Goal: Transaction & Acquisition: Purchase product/service

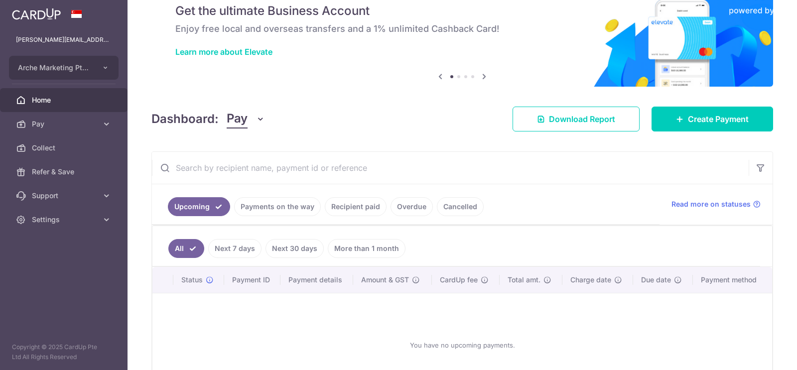
scroll to position [41, 0]
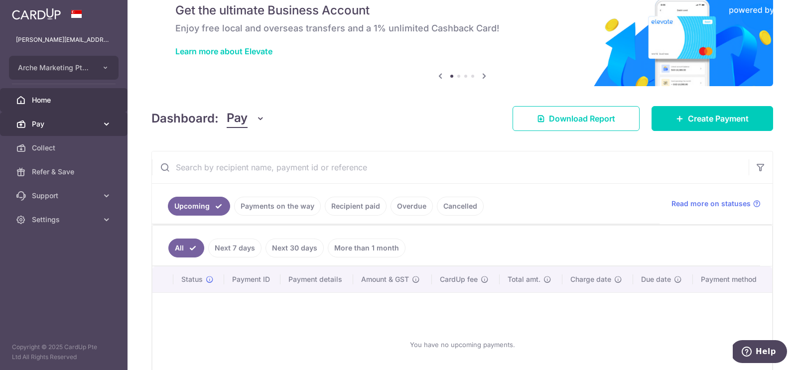
click at [41, 123] on span "Pay" at bounding box center [65, 124] width 66 height 10
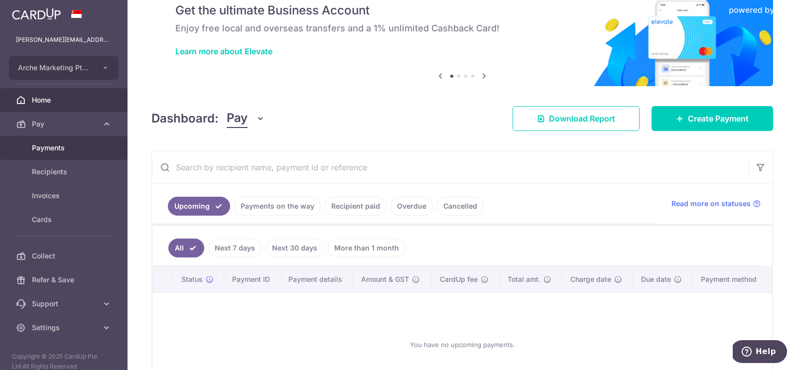
click at [45, 147] on span "Payments" at bounding box center [65, 148] width 66 height 10
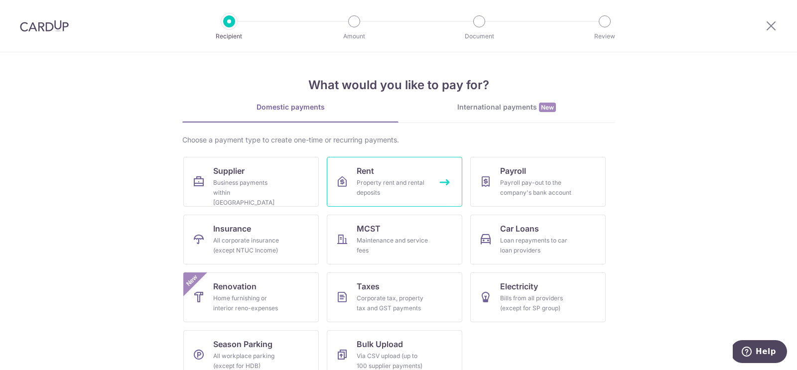
click at [399, 185] on div "Property rent and rental deposits" at bounding box center [393, 188] width 72 height 20
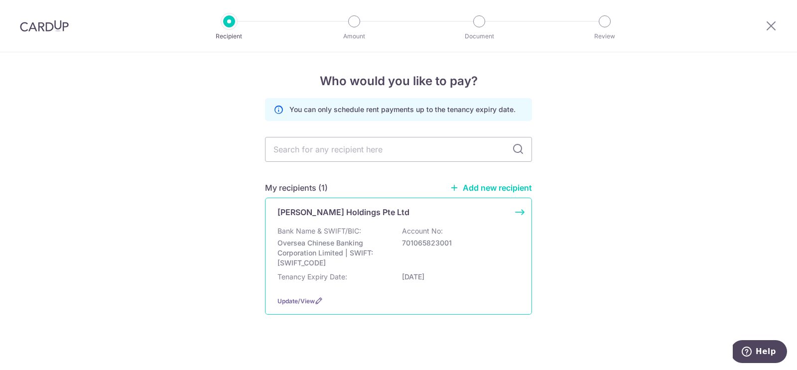
click at [354, 228] on p "Bank Name & SWIFT/BIC:" at bounding box center [319, 231] width 84 height 10
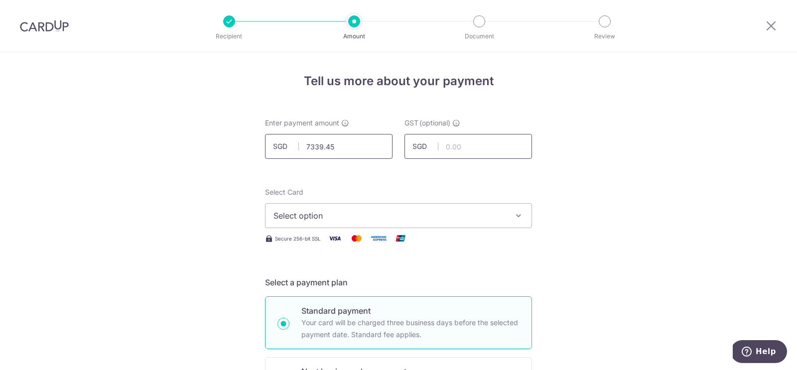
type input "7,339.45"
type input "660.55"
click at [350, 218] on span "Select option" at bounding box center [389, 216] width 232 height 12
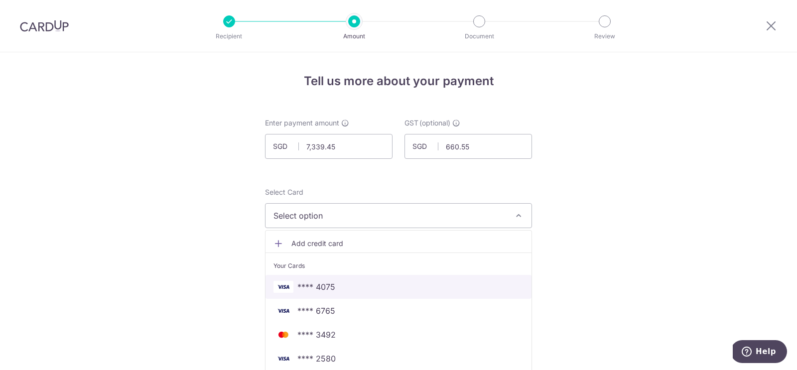
click at [311, 284] on span "**** 4075" at bounding box center [316, 287] width 38 height 12
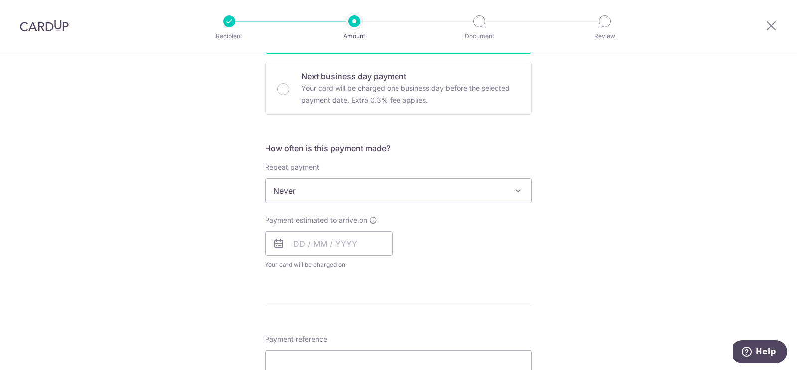
scroll to position [298, 0]
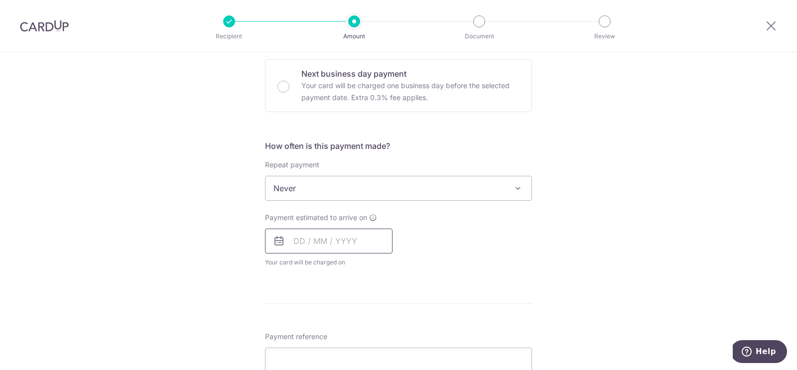
click at [299, 240] on input "text" at bounding box center [328, 241] width 127 height 25
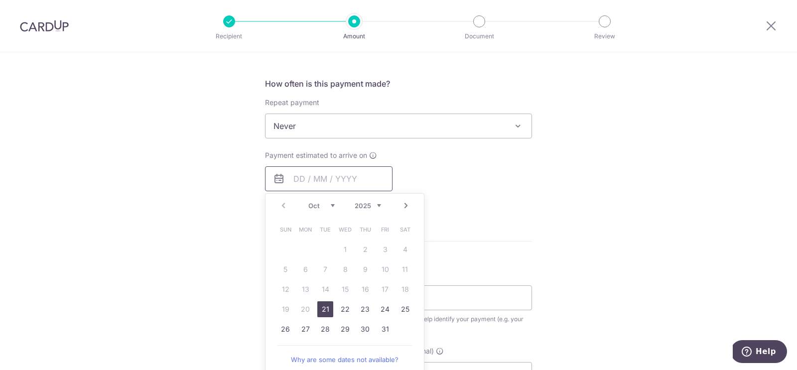
scroll to position [361, 0]
click at [325, 310] on link "21" at bounding box center [325, 308] width 16 height 16
type input "21/10/2025"
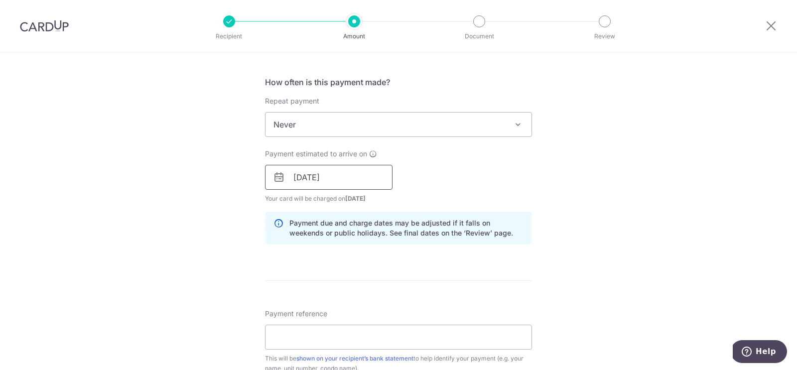
click at [296, 174] on input "21/10/2025" at bounding box center [328, 177] width 127 height 25
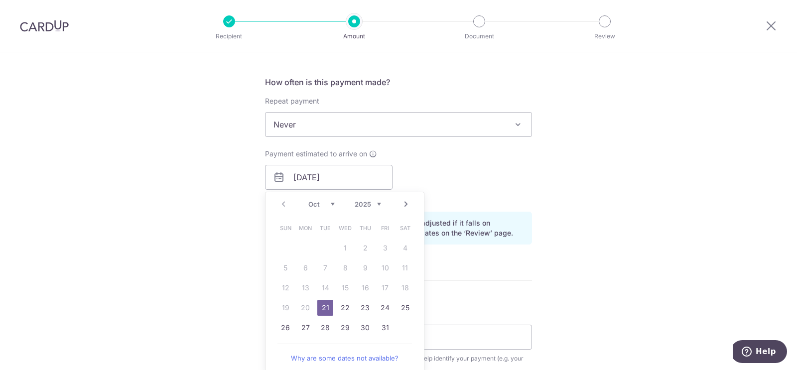
click at [311, 114] on span "Never" at bounding box center [398, 125] width 266 height 24
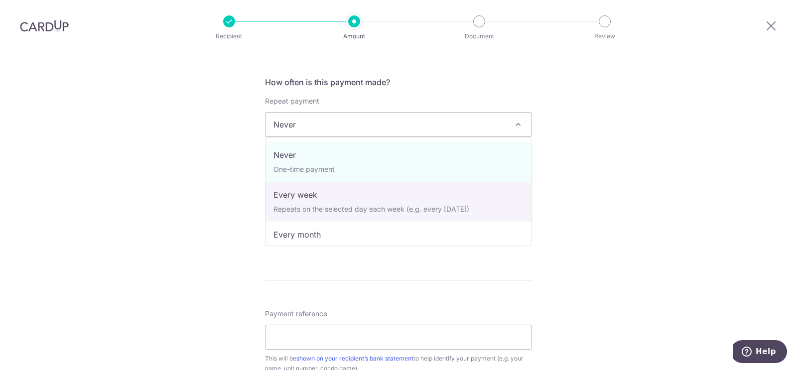
click at [207, 193] on div "Tell us more about your payment Enter payment amount SGD 7,339.45 7339.45 GST (…" at bounding box center [398, 195] width 797 height 1008
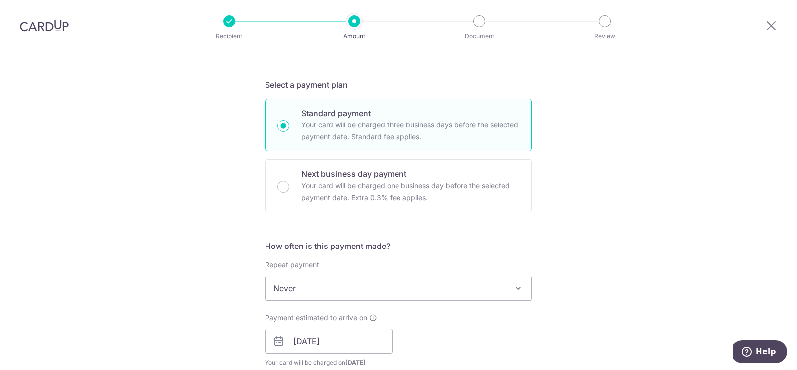
scroll to position [181, 0]
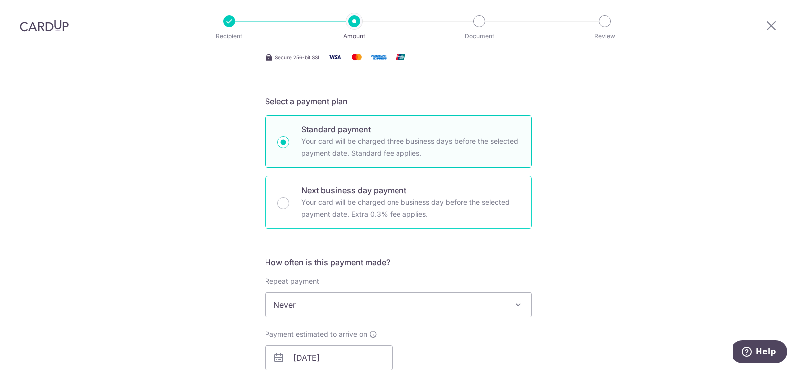
click at [296, 201] on div "Next business day payment Your card will be charged one business day before the…" at bounding box center [398, 202] width 267 height 53
radio input "false"
radio input "true"
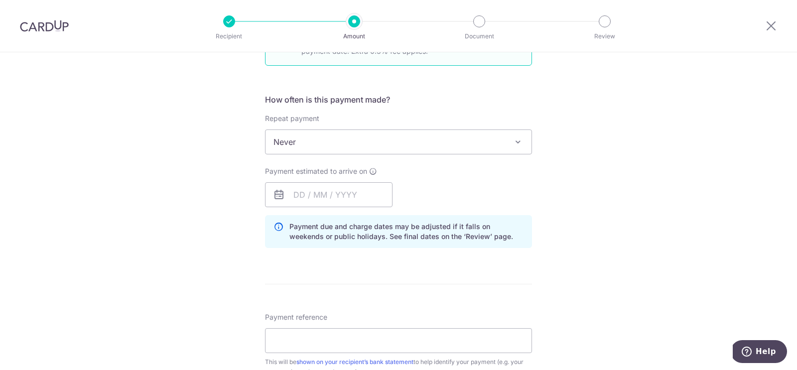
scroll to position [375, 0]
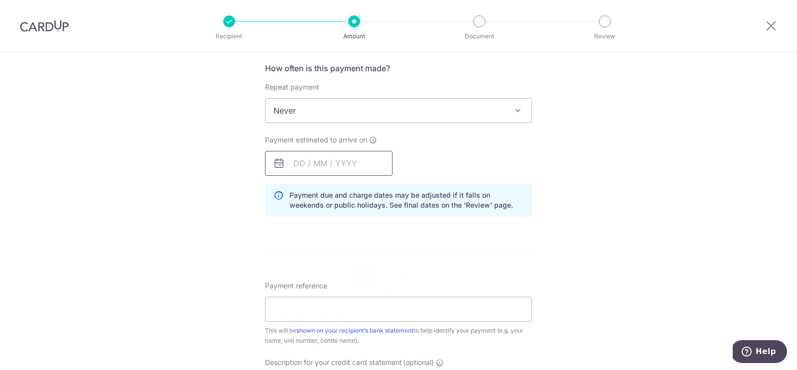
click at [294, 164] on input "text" at bounding box center [328, 163] width 127 height 25
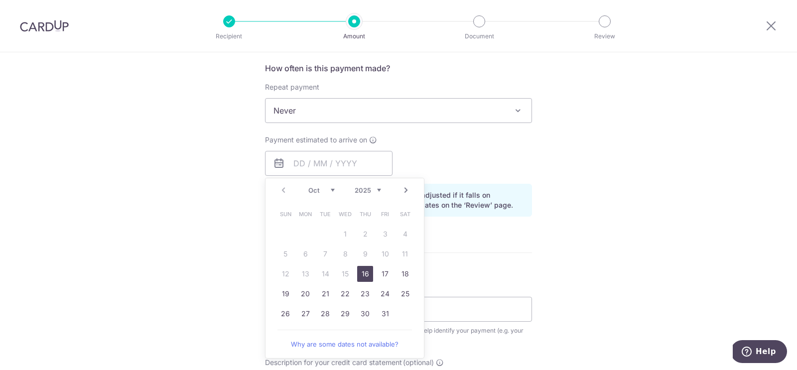
click at [363, 273] on link "16" at bounding box center [365, 274] width 16 height 16
type input "[DATE]"
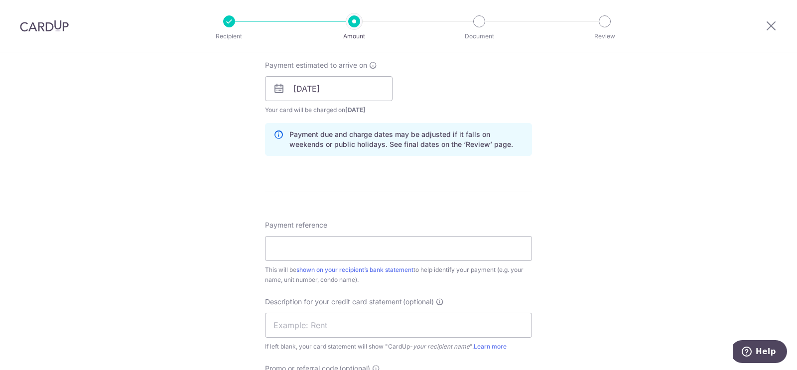
scroll to position [461, 0]
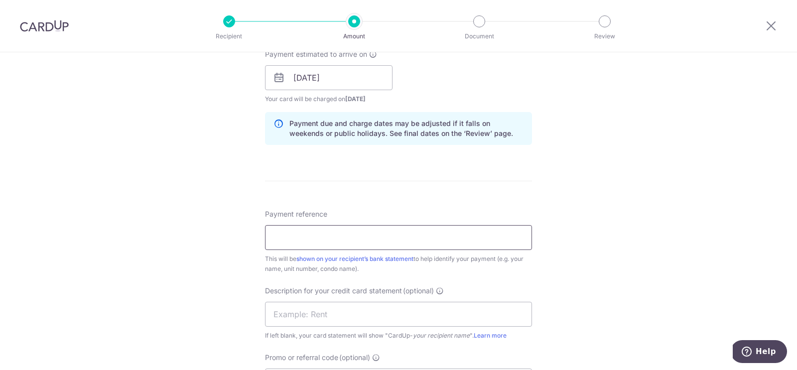
click at [319, 235] on input "Payment reference" at bounding box center [398, 237] width 267 height 25
paste input "BGH0005680"
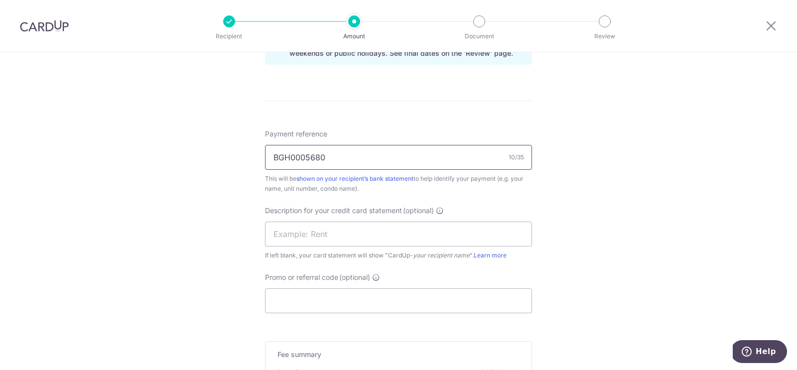
scroll to position [546, 0]
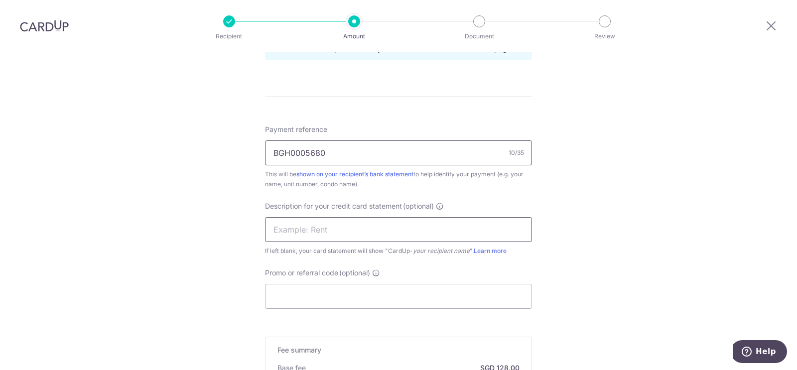
type input "BGH0005680"
click at [306, 230] on input "text" at bounding box center [398, 229] width 267 height 25
type input "Rent OctNov 25"
click at [258, 258] on div "Tell us more about your payment Enter payment amount SGD 7,339.45 7339.45 GST (…" at bounding box center [398, 35] width 797 height 1057
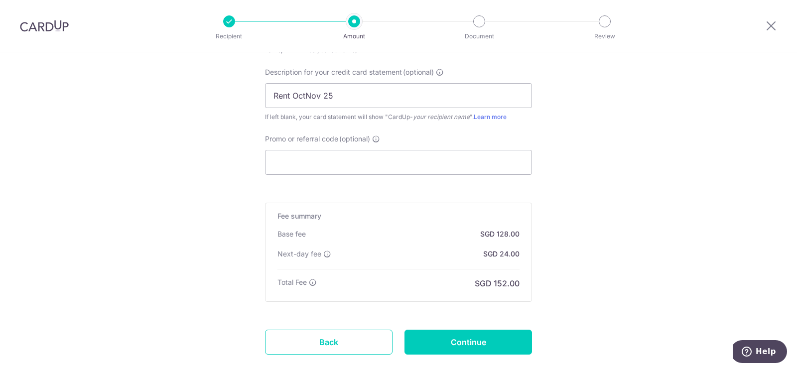
scroll to position [680, 0]
click at [475, 340] on input "Continue" at bounding box center [467, 341] width 127 height 25
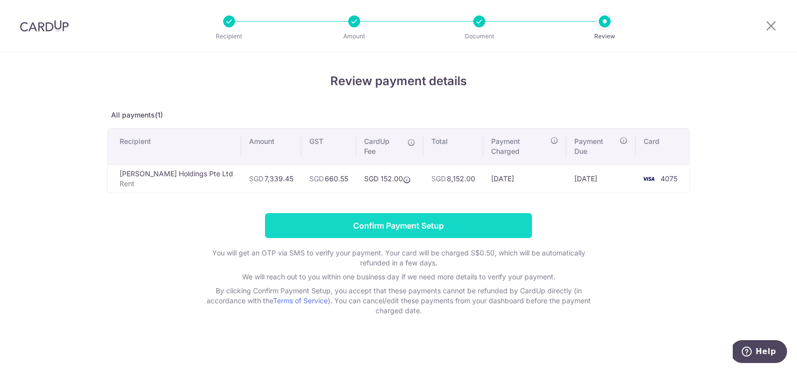
click at [421, 218] on input "Confirm Payment Setup" at bounding box center [398, 225] width 267 height 25
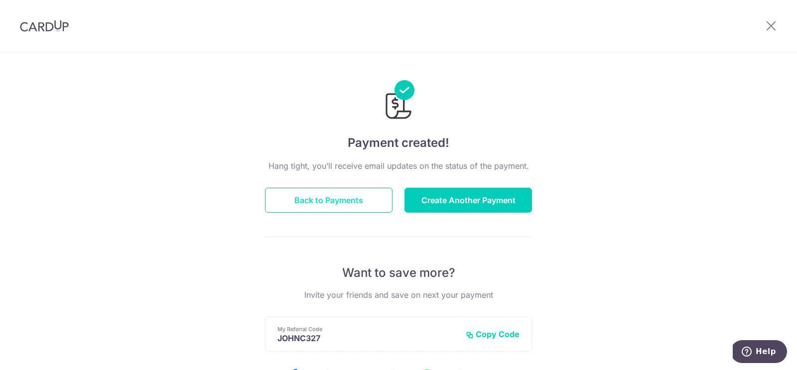
click at [299, 198] on button "Back to Payments" at bounding box center [328, 200] width 127 height 25
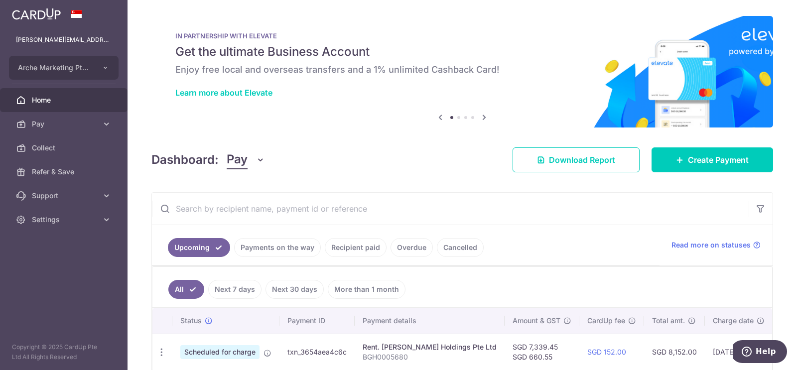
scroll to position [44, 0]
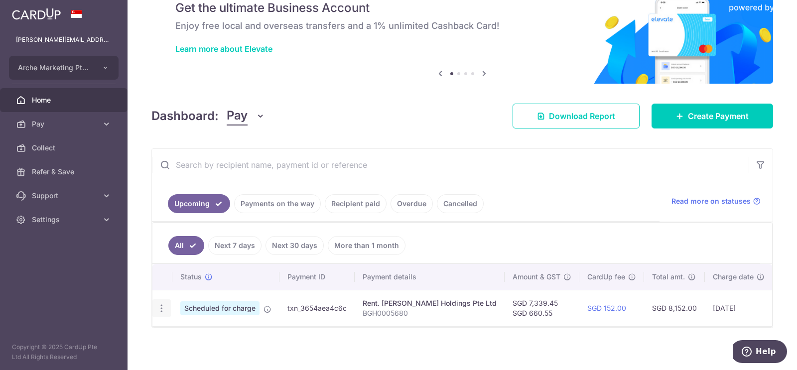
click at [161, 307] on icon "button" at bounding box center [161, 308] width 10 height 10
click at [172, 333] on icon at bounding box center [167, 336] width 12 height 12
radio input "true"
type input "7,339.45"
type input "660.55"
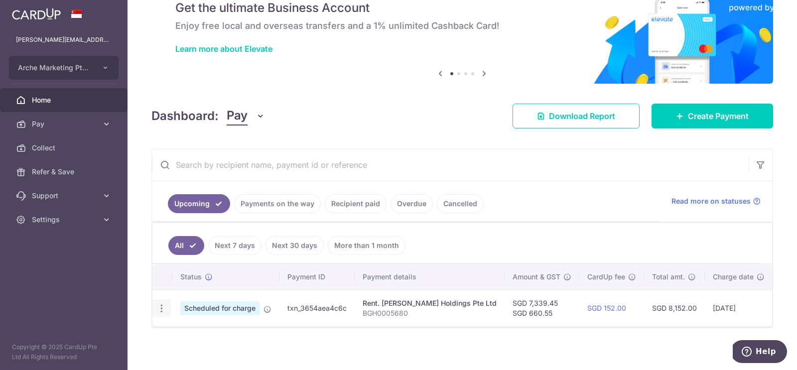
type input "16/10/2025"
type input "BGH0005680"
type input "Rent OctNov 25"
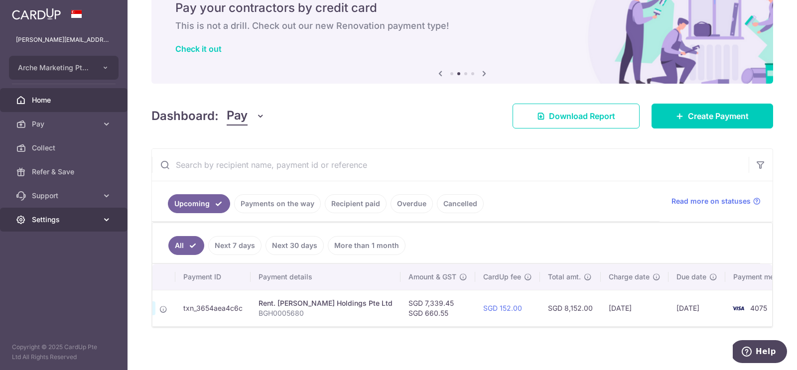
click at [88, 226] on link "Settings" at bounding box center [63, 220] width 127 height 24
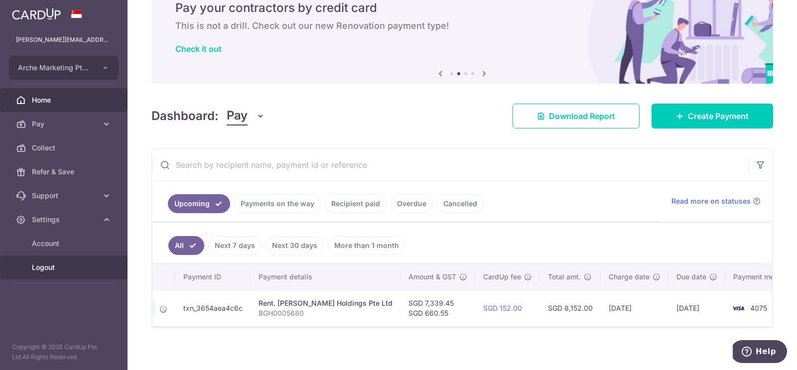
click at [43, 271] on span "Logout" at bounding box center [65, 267] width 66 height 10
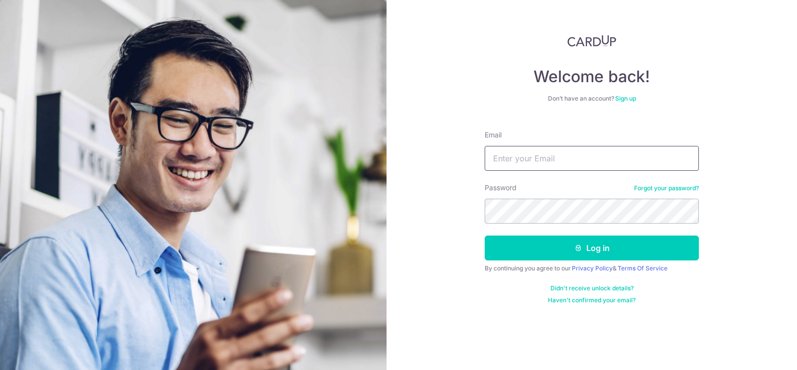
click at [505, 165] on input "Email" at bounding box center [591, 158] width 214 height 25
type input "[PERSON_NAME][EMAIL_ADDRESS][PERSON_NAME][DOMAIN_NAME]"
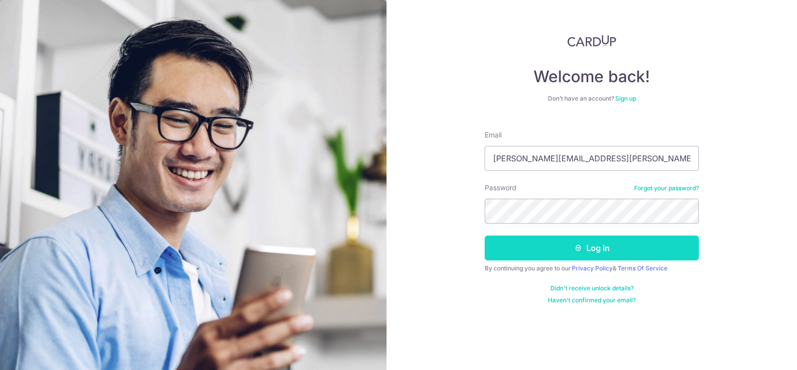
click at [552, 244] on button "Log in" at bounding box center [591, 248] width 214 height 25
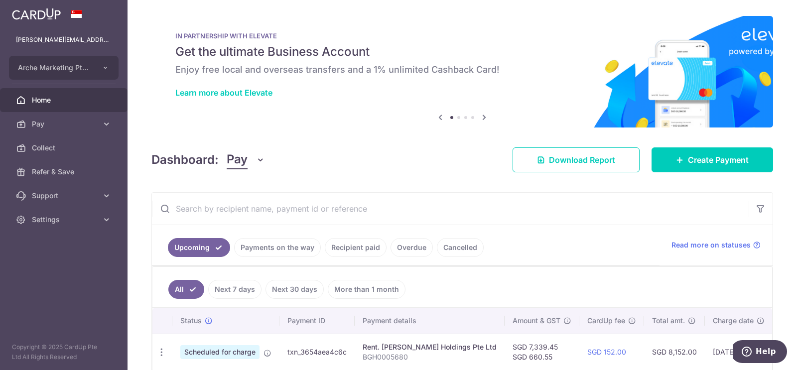
scroll to position [44, 0]
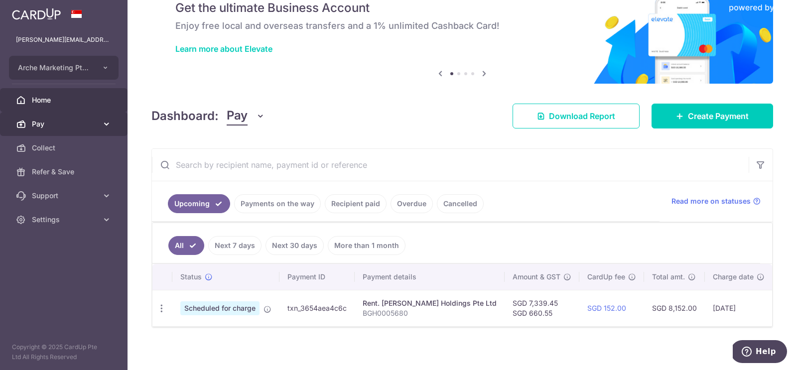
click at [77, 125] on span "Pay" at bounding box center [65, 124] width 66 height 10
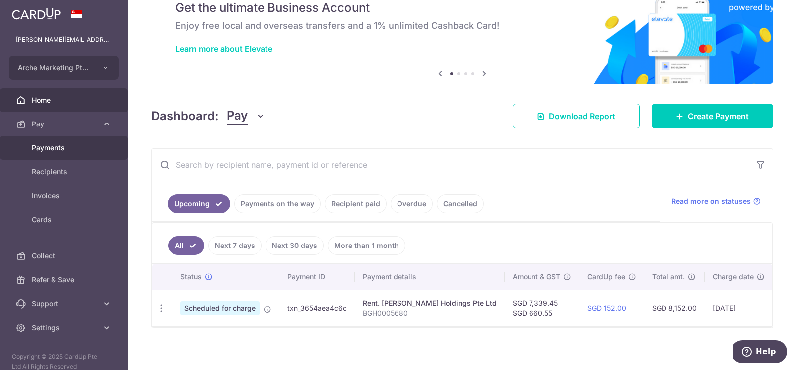
click at [55, 148] on span "Payments" at bounding box center [65, 148] width 66 height 10
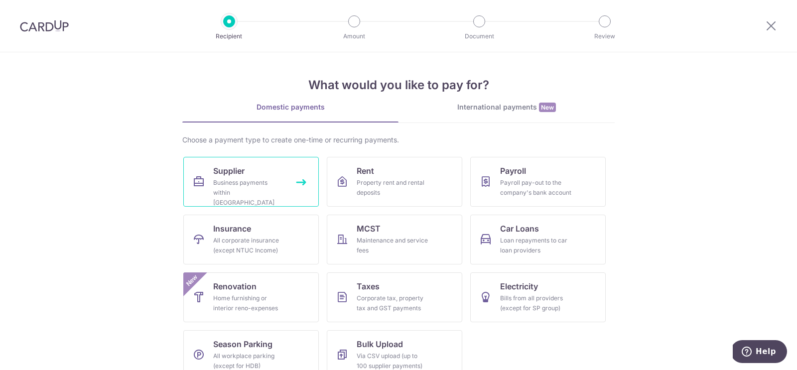
scroll to position [17, 0]
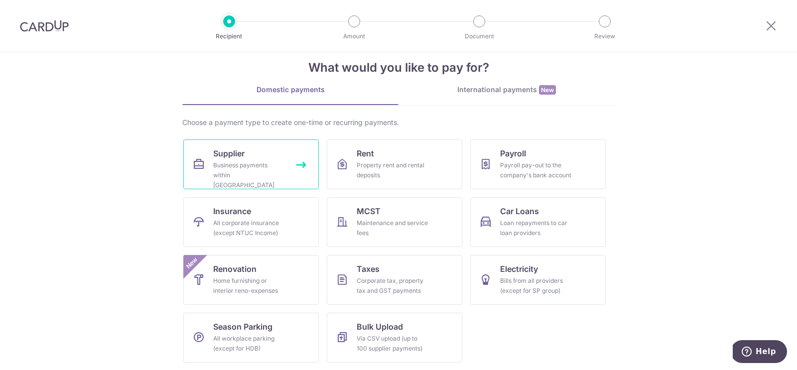
click at [220, 142] on link "Supplier Business payments within Singapore" at bounding box center [250, 164] width 135 height 50
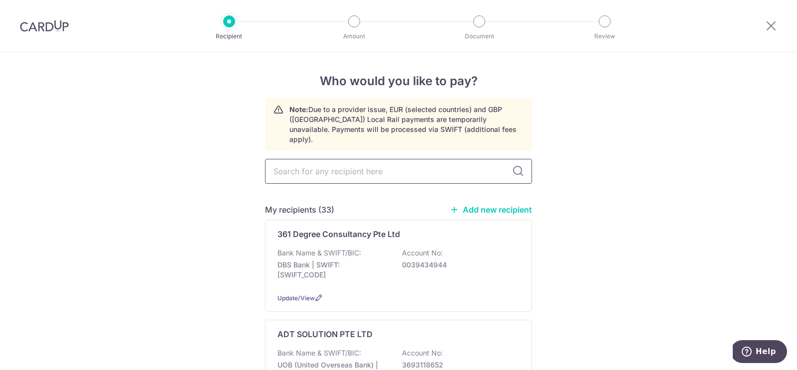
click at [293, 161] on input "text" at bounding box center [398, 171] width 267 height 25
type input "pest"
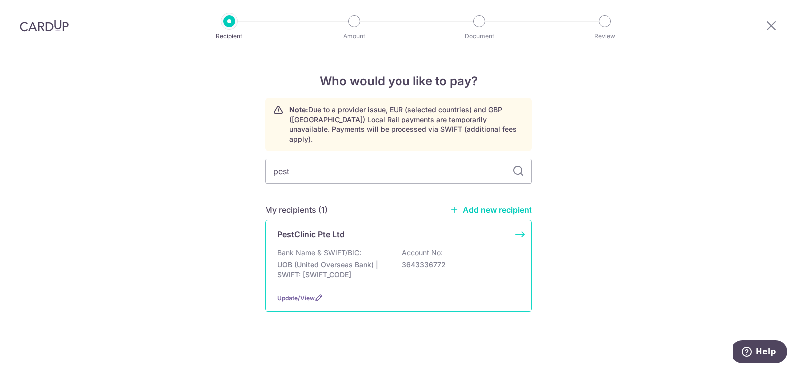
click at [306, 248] on p "Bank Name & SWIFT/BIC:" at bounding box center [319, 253] width 84 height 10
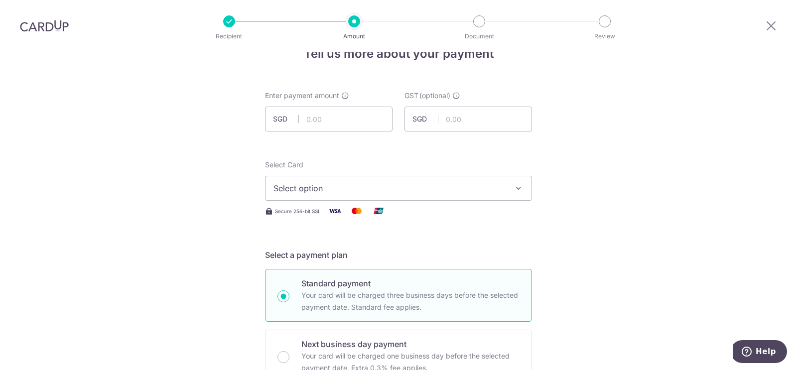
scroll to position [32, 0]
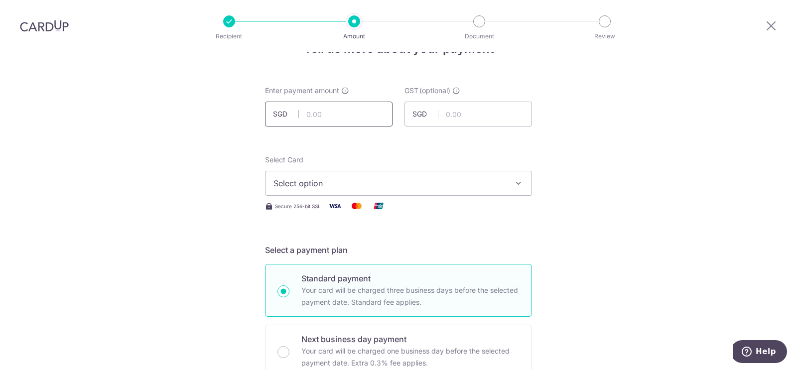
click at [313, 114] on input "text" at bounding box center [328, 114] width 127 height 25
type input "1,200.00"
type input "108.00"
click at [313, 182] on span "Select option" at bounding box center [389, 183] width 232 height 12
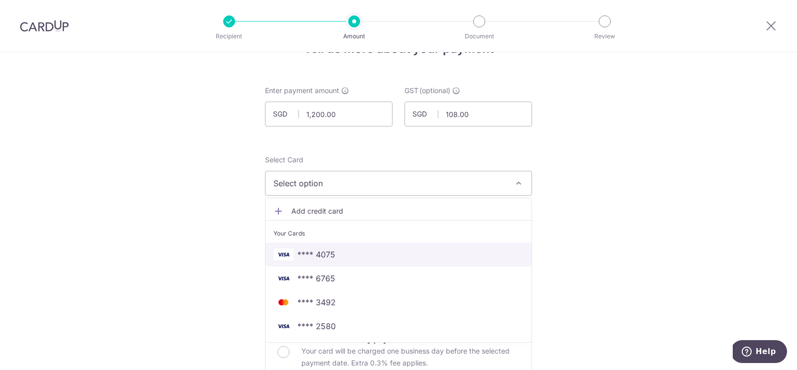
click at [304, 253] on span "**** 4075" at bounding box center [316, 254] width 38 height 12
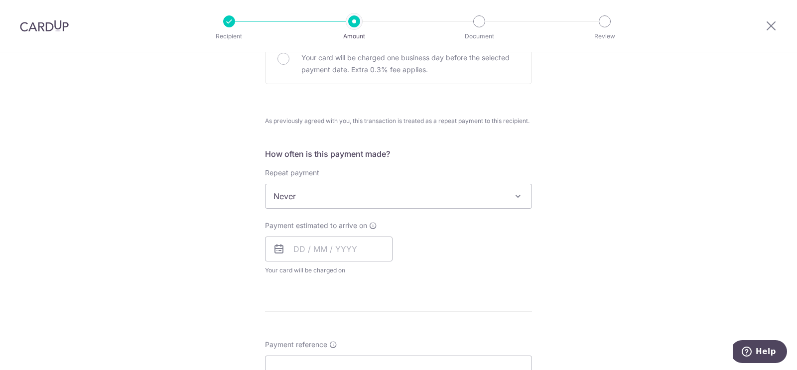
scroll to position [334, 0]
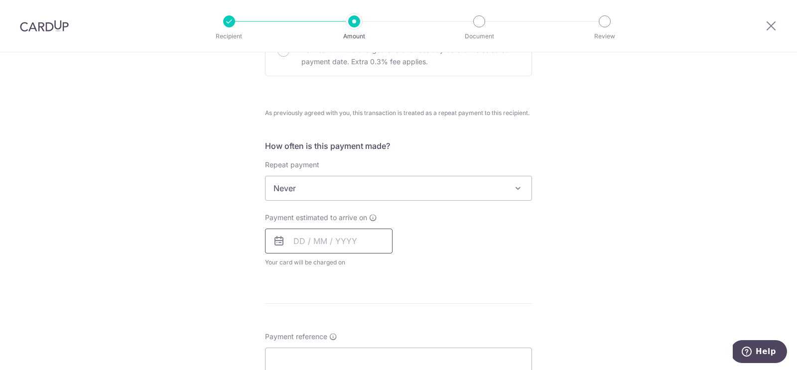
click at [298, 241] on input "text" at bounding box center [328, 241] width 127 height 25
click at [326, 366] on link "21" at bounding box center [325, 371] width 16 height 16
type input "[DATE]"
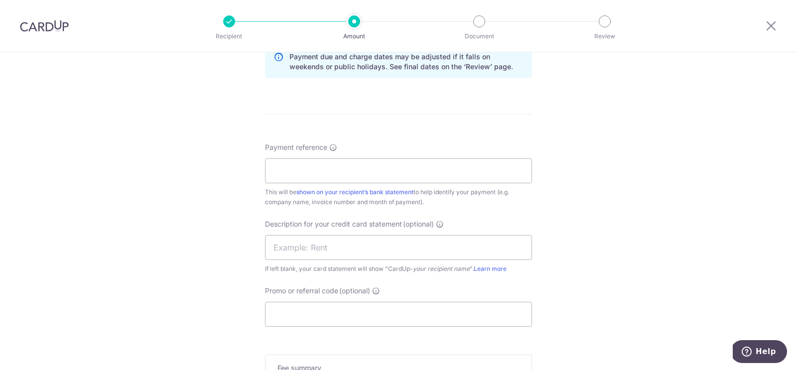
scroll to position [565, 0]
click at [290, 165] on input "Payment reference" at bounding box center [398, 169] width 267 height 25
paste input "27362"
type input "Invoice 27362"
click at [304, 240] on input "text" at bounding box center [398, 246] width 267 height 25
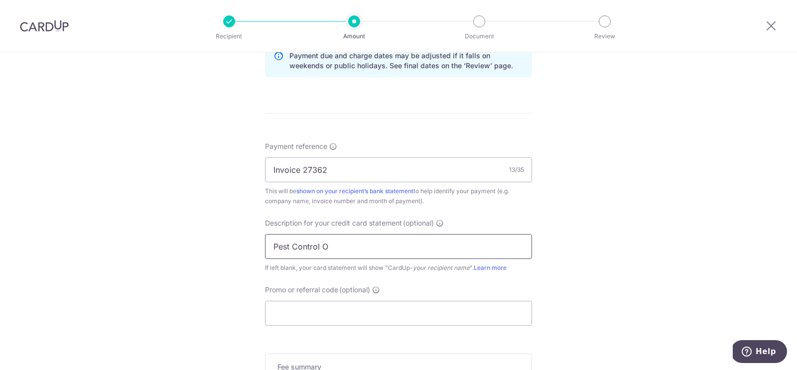
type input "Pest Control"
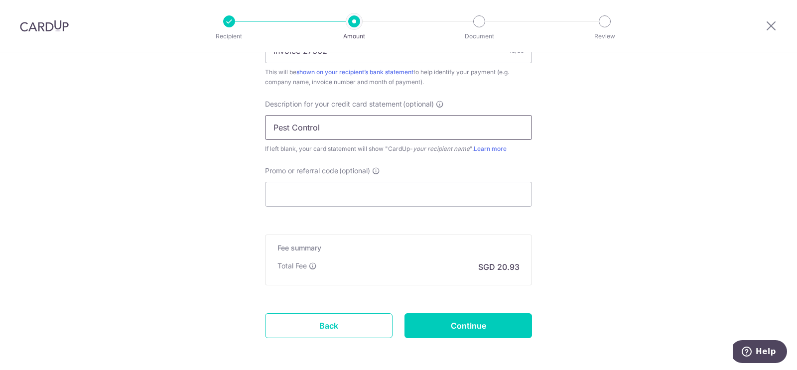
scroll to position [684, 0]
click at [427, 323] on input "Continue" at bounding box center [467, 325] width 127 height 25
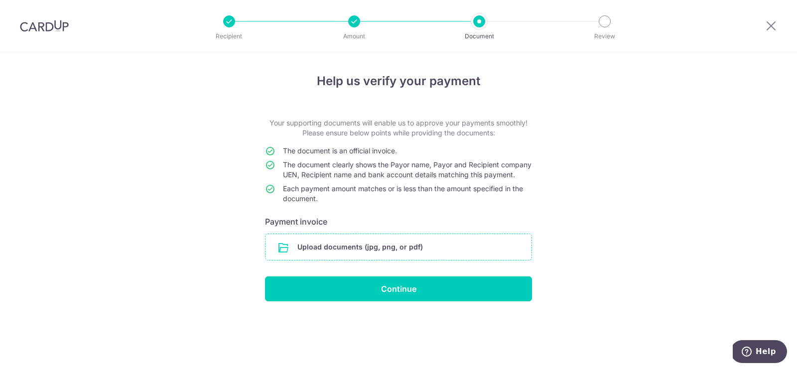
click at [371, 254] on input "file" at bounding box center [398, 247] width 266 height 26
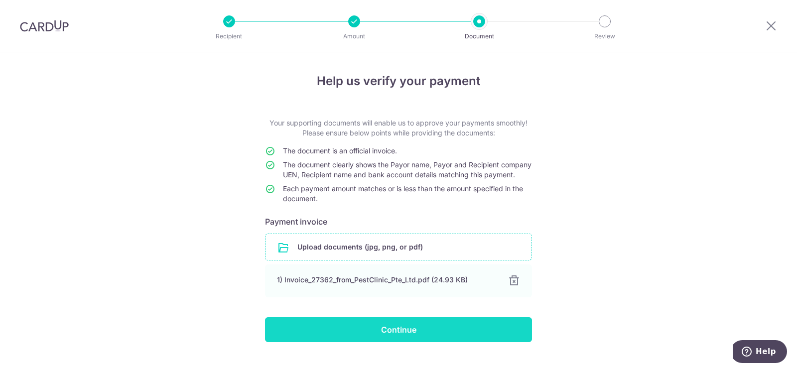
click at [388, 339] on input "Continue" at bounding box center [398, 329] width 267 height 25
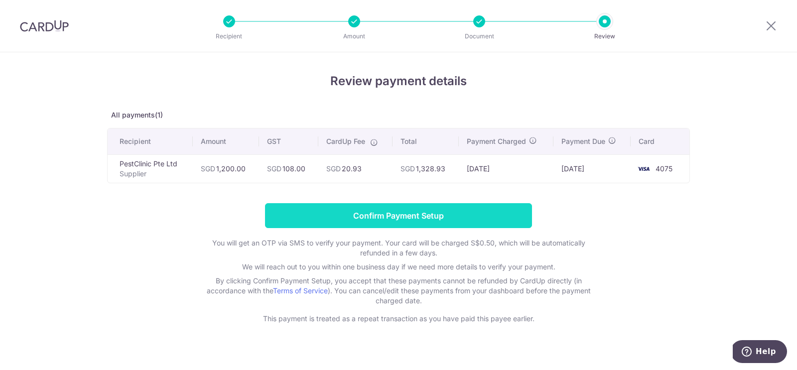
click at [390, 214] on input "Confirm Payment Setup" at bounding box center [398, 215] width 267 height 25
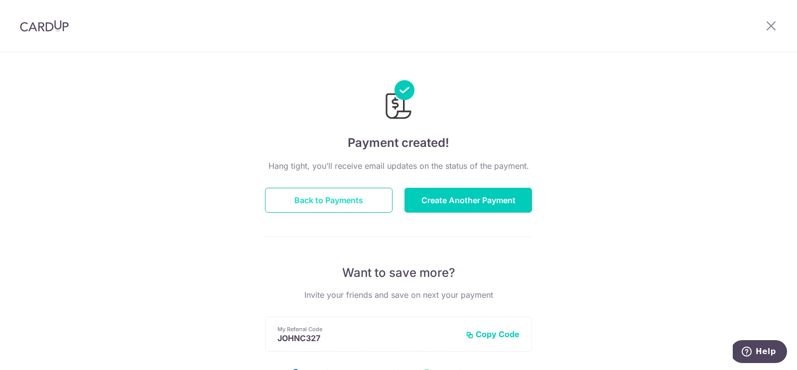
click at [308, 197] on button "Back to Payments" at bounding box center [328, 200] width 127 height 25
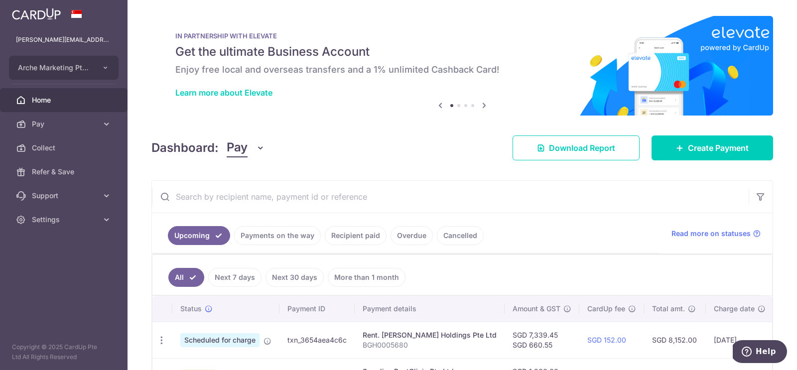
scroll to position [68, 0]
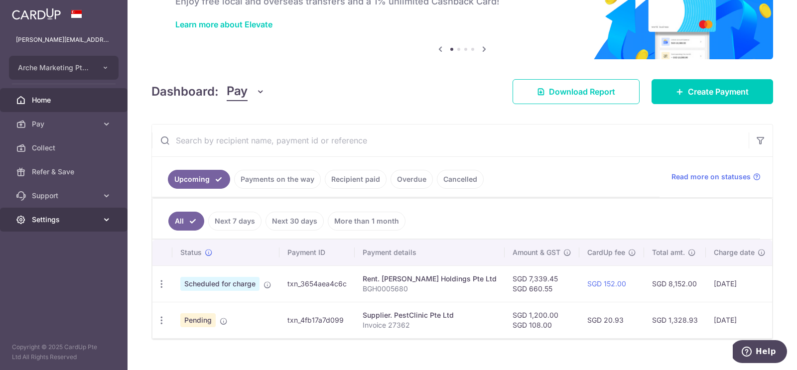
click at [61, 219] on span "Settings" at bounding box center [65, 220] width 66 height 10
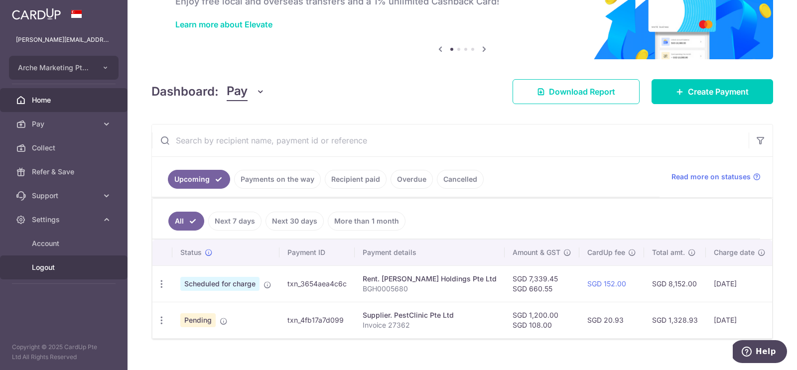
click at [48, 271] on span "Logout" at bounding box center [65, 267] width 66 height 10
